Goal: Find contact information: Find contact information

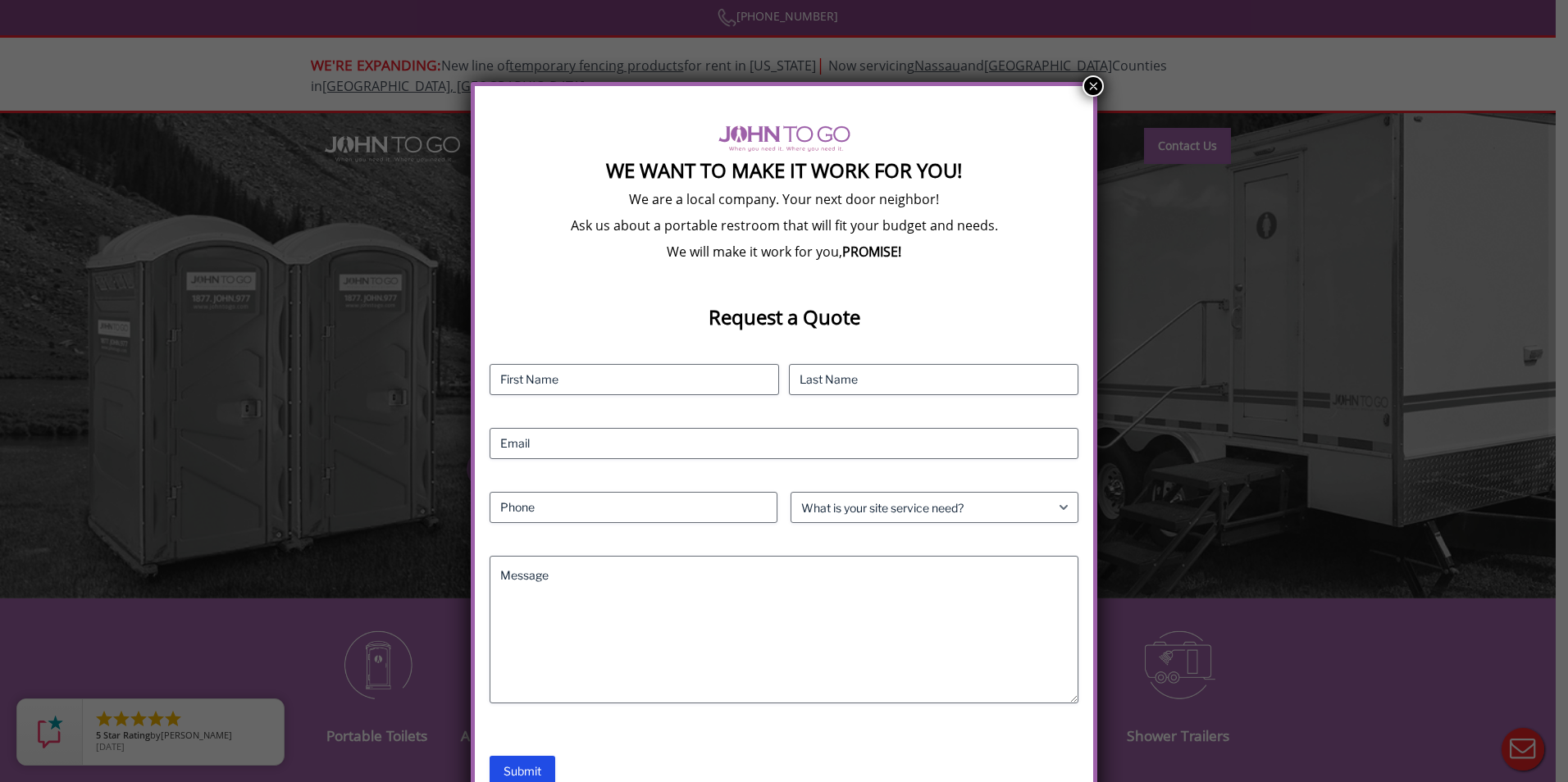
click at [1090, 88] on button "×" at bounding box center [1093, 86] width 21 height 21
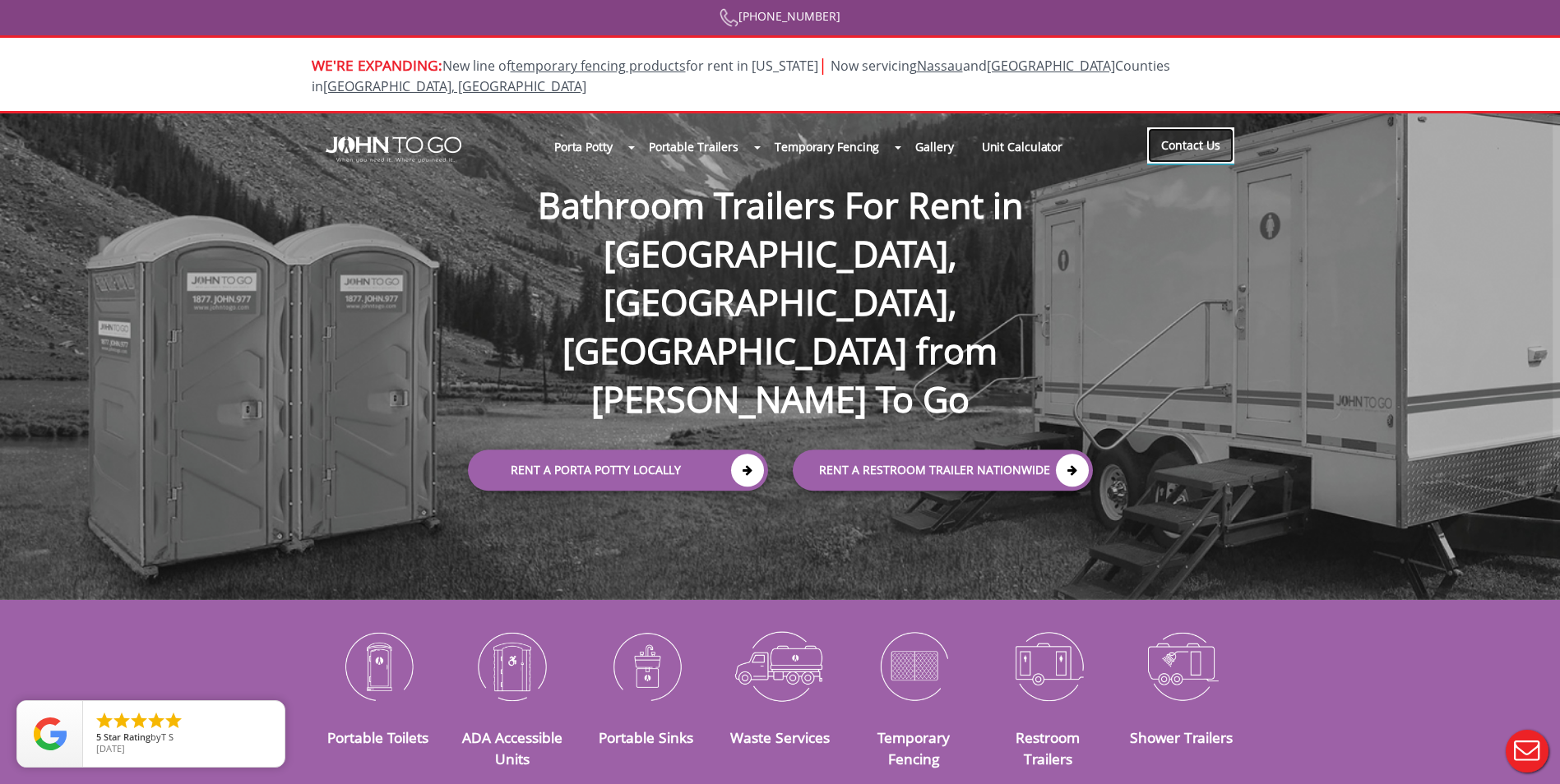
click at [1207, 131] on link "Contact Us" at bounding box center [1191, 145] width 87 height 36
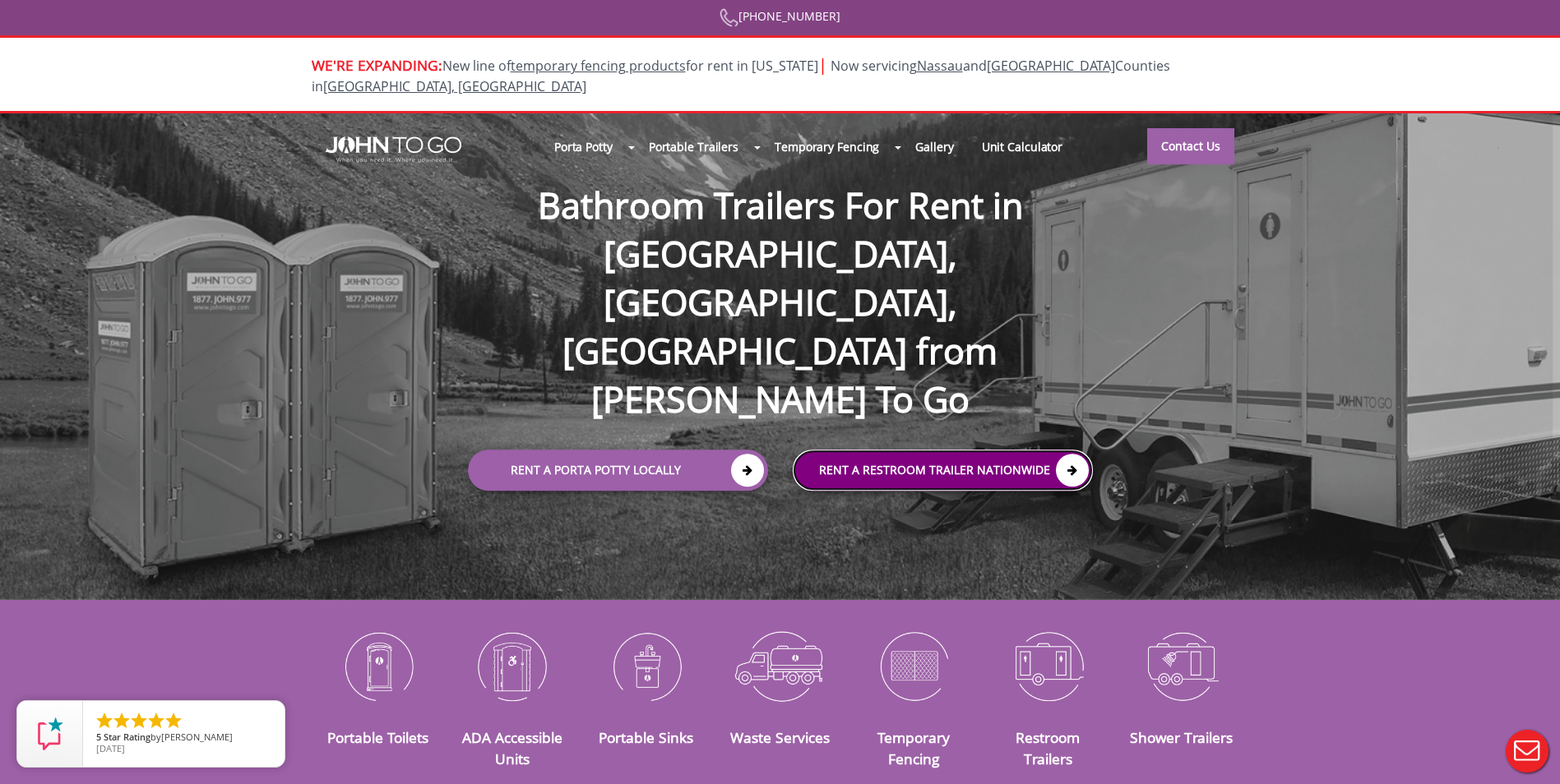
click at [1001, 450] on link "rent a RESTROOM TRAILER Nationwide" at bounding box center [942, 471] width 300 height 41
